Goal: Task Accomplishment & Management: Manage account settings

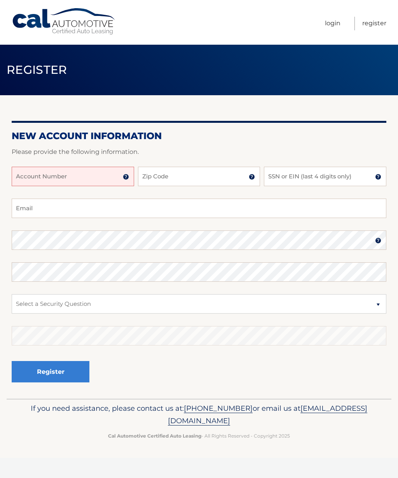
click at [39, 178] on input "Account Number" at bounding box center [73, 176] width 122 height 19
paste input "44456015591"
type input "44456015591"
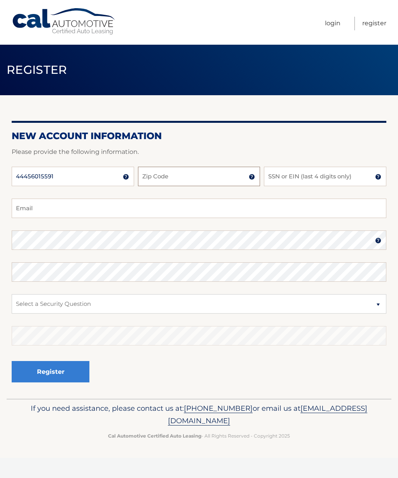
click at [185, 173] on input "Zip Code" at bounding box center [199, 176] width 122 height 19
type input "13039"
type input "cferretti698@gmail.com"
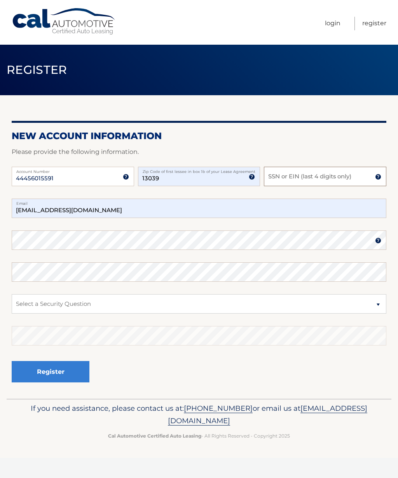
click at [297, 177] on input "SSN or EIN (last 4 digits only)" at bounding box center [325, 176] width 122 height 19
type input "3275"
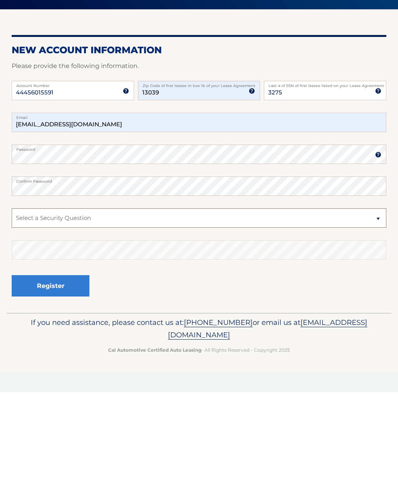
click at [71, 294] on select "Select a Security Question What was the name of your elementary school? What is…" at bounding box center [199, 303] width 375 height 19
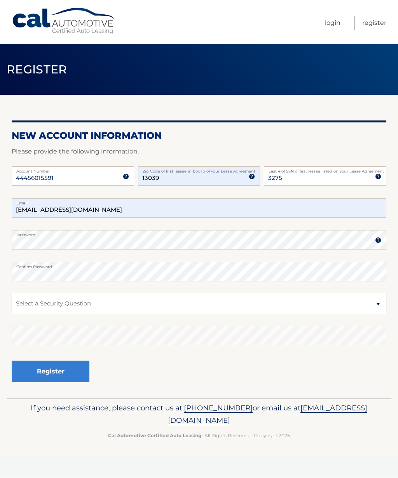
select select "3"
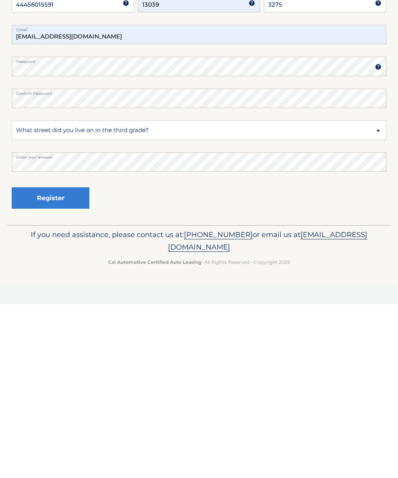
click at [67, 361] on button "Register" at bounding box center [51, 371] width 78 height 21
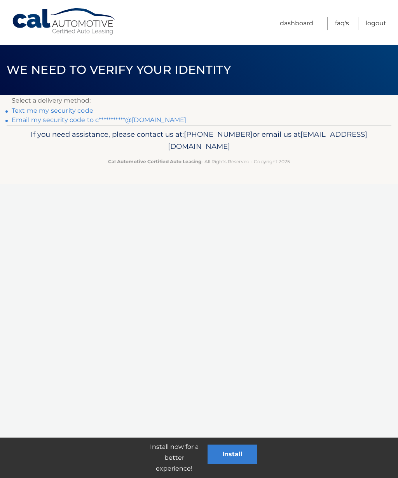
click at [57, 109] on link "Text me my security code" at bounding box center [53, 110] width 82 height 7
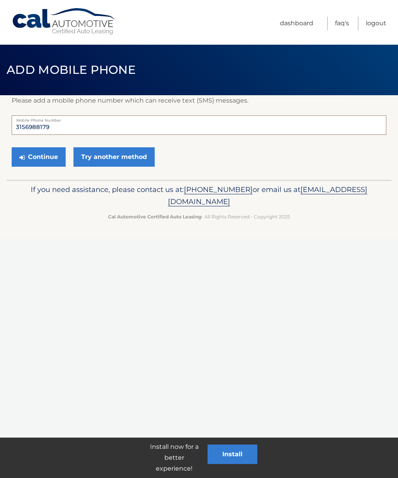
click at [60, 123] on input "3156988179" at bounding box center [199, 124] width 375 height 19
click at [72, 122] on input "3156988179" at bounding box center [199, 124] width 375 height 19
click at [82, 128] on input "3156988179" at bounding box center [199, 124] width 375 height 19
type input "3159441860"
click at [39, 154] on button "Continue" at bounding box center [39, 156] width 54 height 19
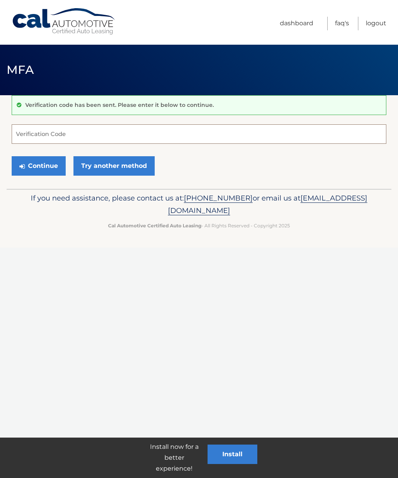
click at [54, 127] on input "Verification Code" at bounding box center [199, 133] width 375 height 19
type input "662814"
click at [44, 166] on button "Continue" at bounding box center [39, 165] width 54 height 19
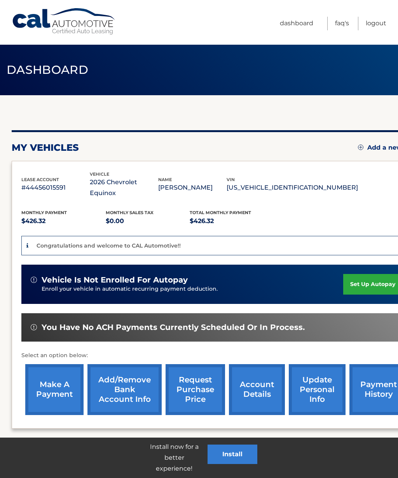
scroll to position [20, 0]
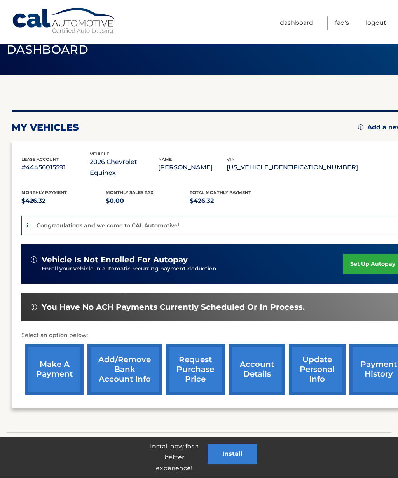
click at [367, 254] on link "set up autopay" at bounding box center [372, 264] width 59 height 21
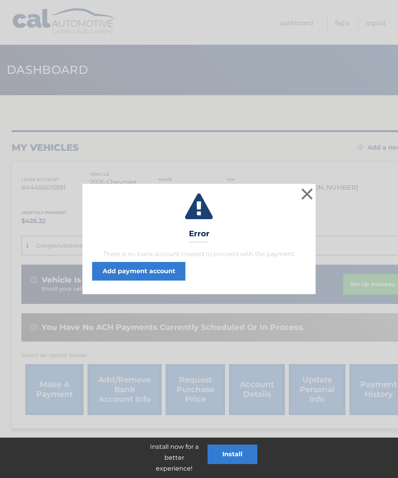
click at [307, 194] on button "×" at bounding box center [307, 194] width 16 height 16
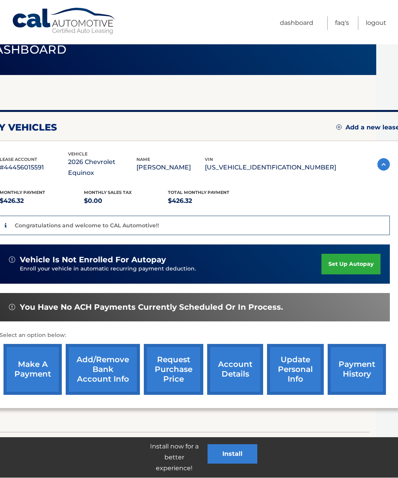
scroll to position [20, 0]
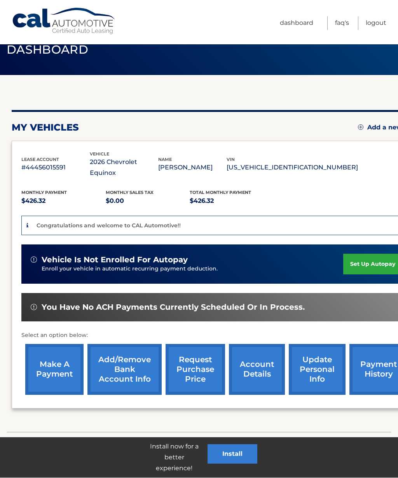
click at [128, 361] on link "Add/Remove bank account info" at bounding box center [124, 369] width 74 height 51
click at [318, 355] on link "update personal info" at bounding box center [317, 369] width 57 height 51
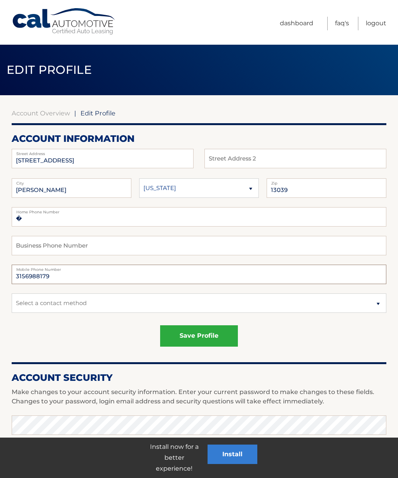
click at [67, 274] on input "3156988179" at bounding box center [199, 274] width 375 height 19
type input "3159441860"
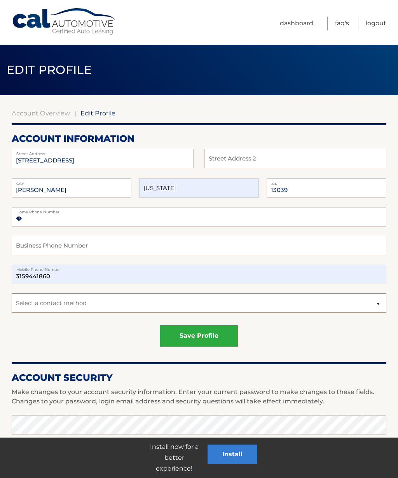
click at [23, 300] on select "Select a contact method Mobile Home" at bounding box center [199, 302] width 375 height 19
select select "1"
click at [221, 332] on button "save profile" at bounding box center [199, 335] width 78 height 21
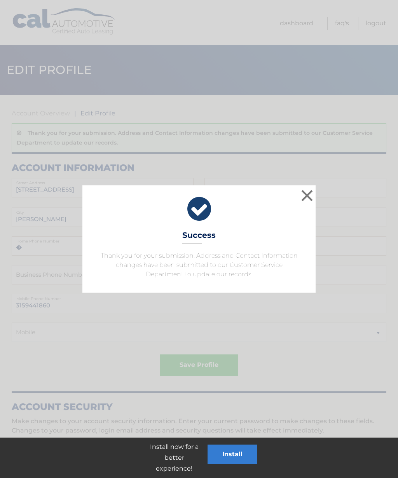
click at [310, 192] on button "×" at bounding box center [307, 196] width 16 height 16
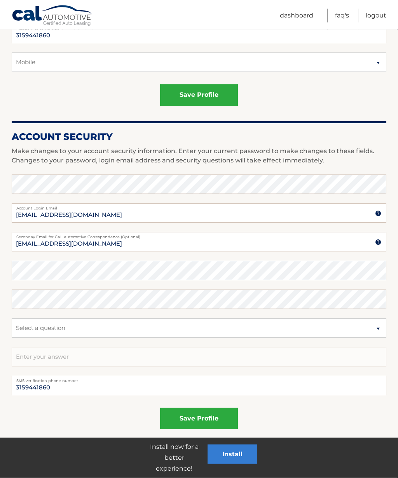
scroll to position [270, 0]
click at [220, 417] on button "save profile" at bounding box center [199, 418] width 78 height 21
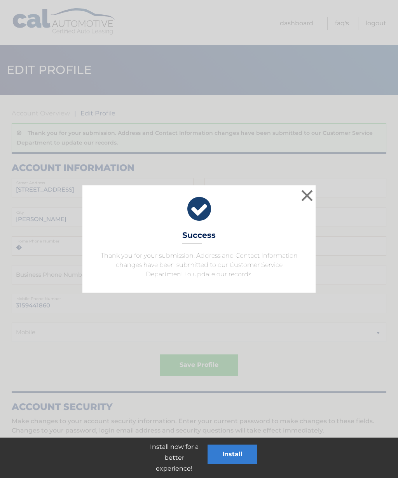
click at [307, 194] on button "×" at bounding box center [307, 196] width 16 height 16
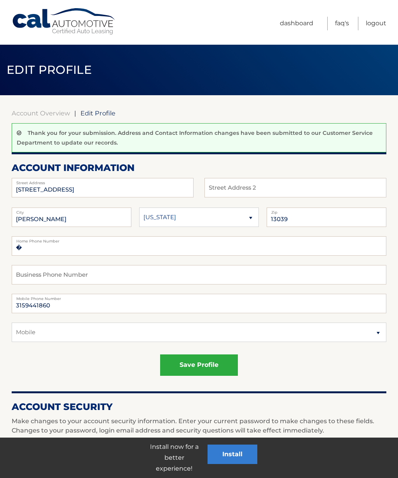
click at [59, 239] on label "Home Phone Number" at bounding box center [199, 239] width 375 height 6
click at [46, 250] on input "�" at bounding box center [199, 245] width 375 height 19
type input "�315-698-8179"
click at [211, 358] on button "save profile" at bounding box center [199, 365] width 78 height 21
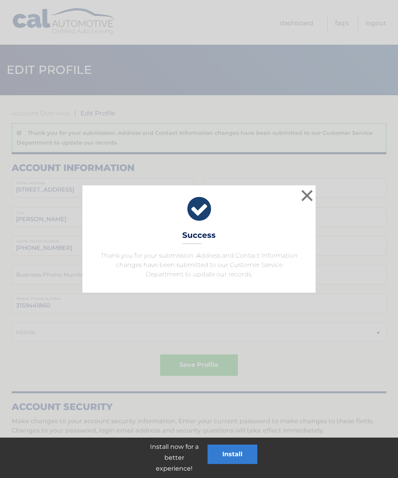
click at [307, 194] on button "×" at bounding box center [307, 196] width 16 height 16
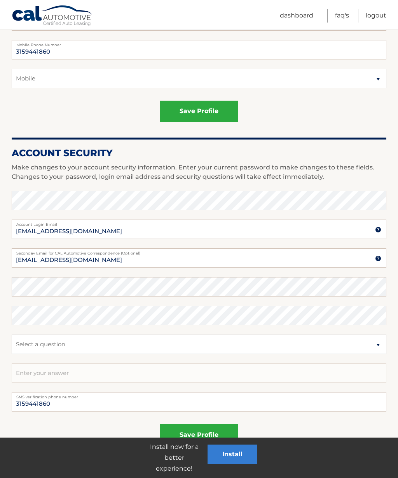
scroll to position [270, 0]
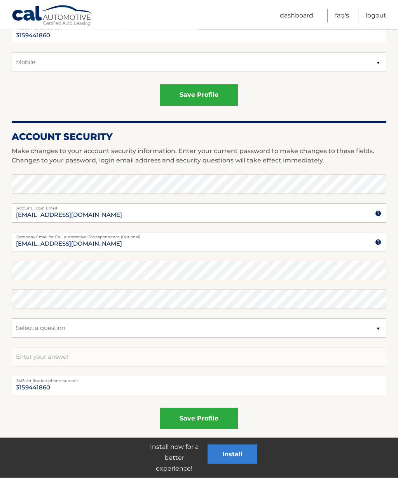
click at [219, 417] on button "save profile" at bounding box center [199, 418] width 78 height 21
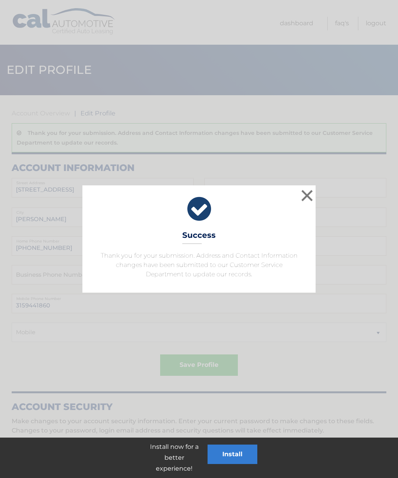
click at [305, 200] on button "×" at bounding box center [307, 196] width 16 height 16
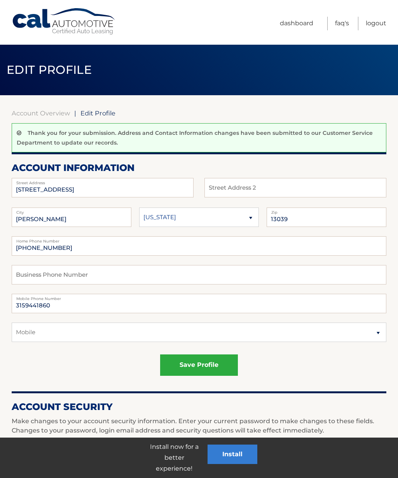
click at [291, 28] on link "Dashboard" at bounding box center [296, 24] width 33 height 14
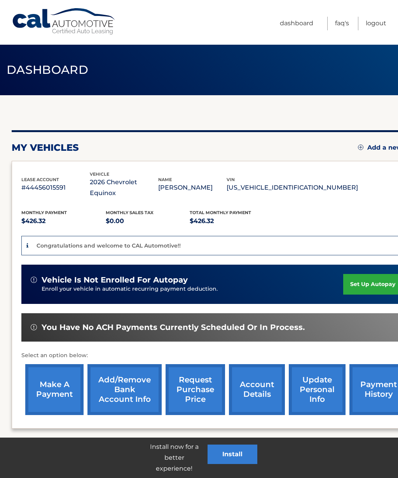
scroll to position [20, 0]
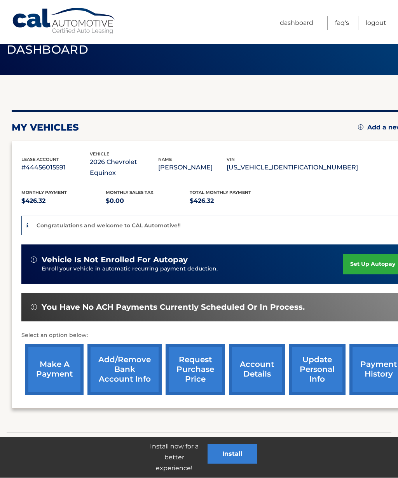
click at [117, 354] on link "Add/Remove bank account info" at bounding box center [124, 369] width 74 height 51
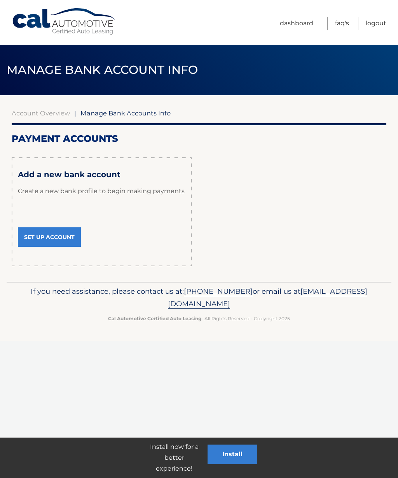
click at [43, 236] on link "Set Up Account" at bounding box center [49, 236] width 63 height 19
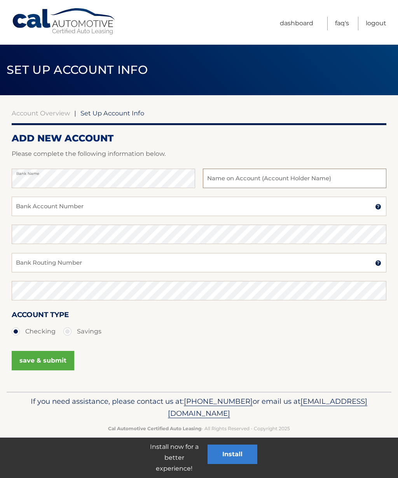
click at [285, 178] on input "text" at bounding box center [294, 178] width 183 height 19
type input "Brett royer"
